Goal: Navigation & Orientation: Find specific page/section

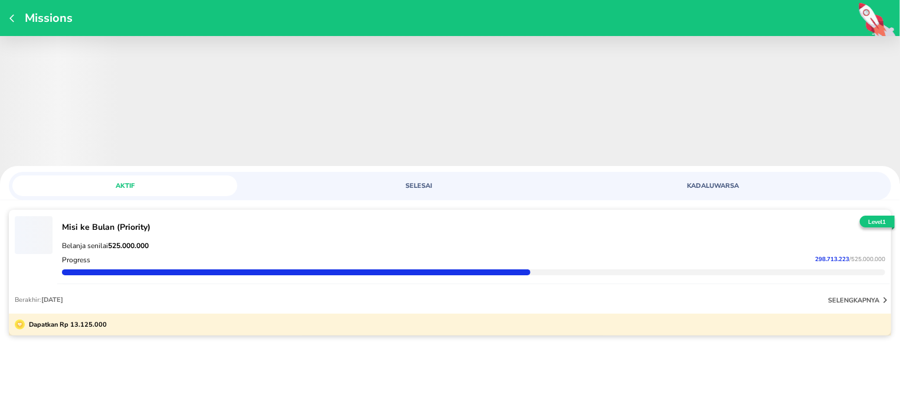
click at [14, 20] on icon "button" at bounding box center [13, 18] width 9 height 9
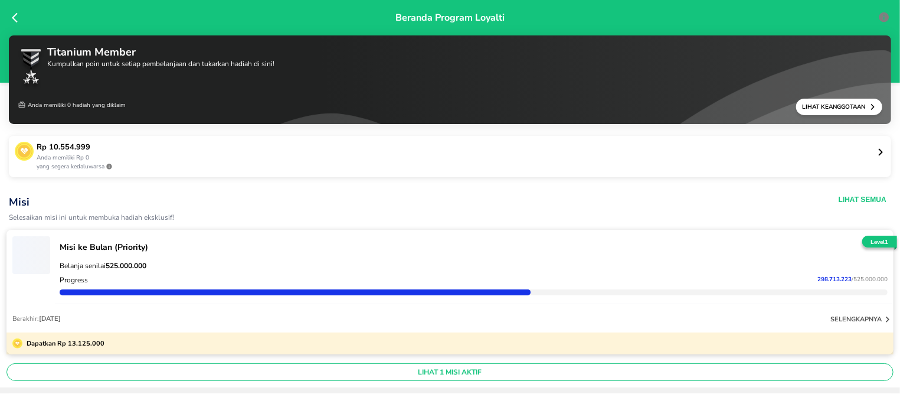
click at [14, 20] on icon at bounding box center [18, 18] width 12 height 12
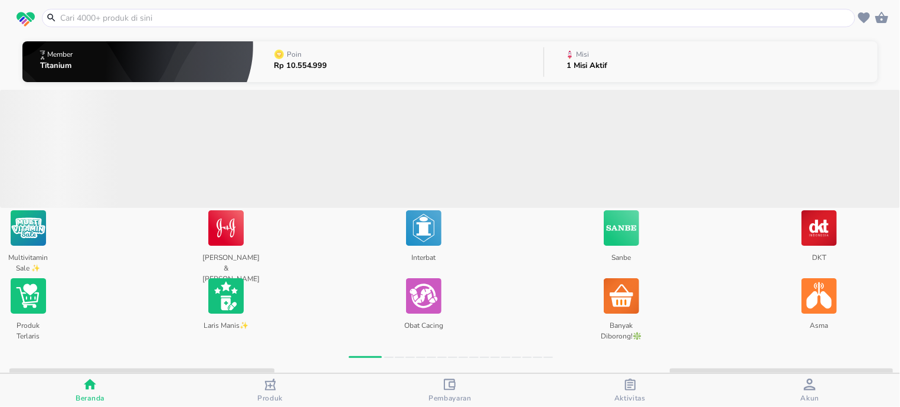
click at [14, 20] on span "button" at bounding box center [25, 19] width 27 height 15
